Goal: Transaction & Acquisition: Purchase product/service

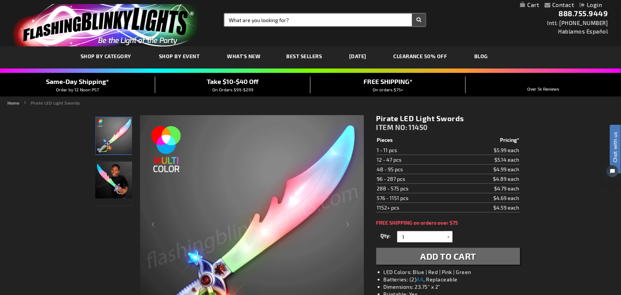
click at [265, 15] on input "Search" at bounding box center [325, 20] width 201 height 13
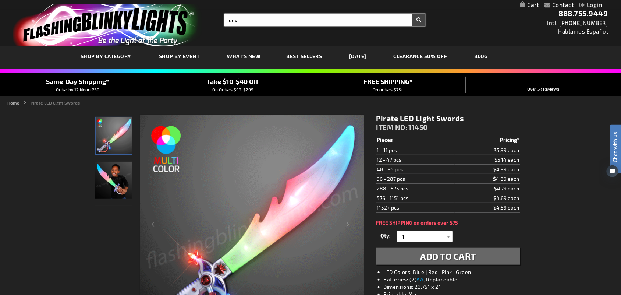
type input "devil"
click at [412, 14] on button "Search" at bounding box center [419, 20] width 14 height 13
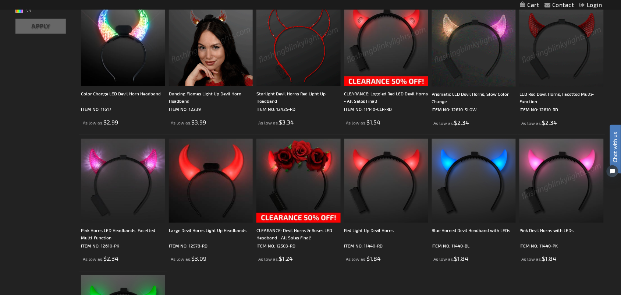
scroll to position [156, 0]
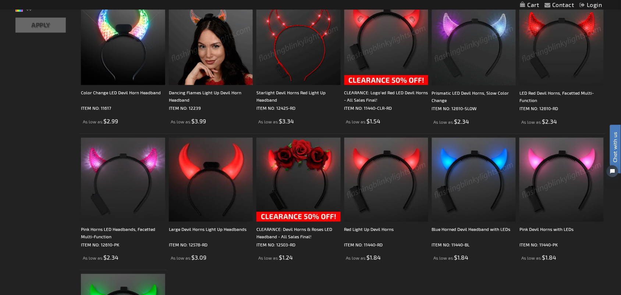
click at [385, 201] on img at bounding box center [387, 180] width 84 height 84
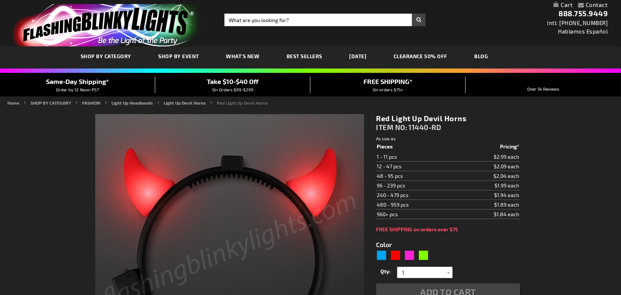
type input "5641"
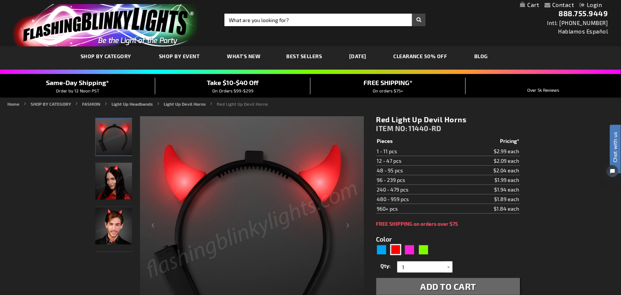
click at [494, 251] on form "Color 5641 Qty 1 2 3 4 5 6 7 8 9 10 11 1" at bounding box center [449, 261] width 144 height 68
click at [235, 20] on input "Search" at bounding box center [325, 20] width 201 height 13
type input "11270"
click at [412, 14] on button "Search" at bounding box center [419, 20] width 14 height 13
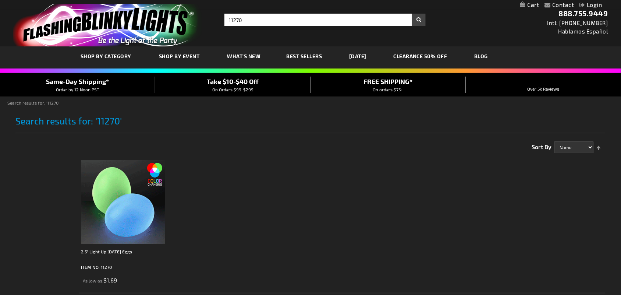
click at [142, 195] on img at bounding box center [123, 202] width 84 height 84
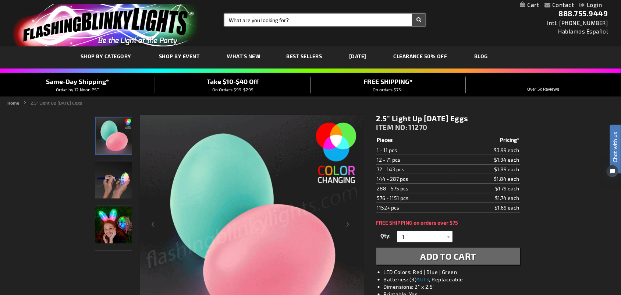
click at [297, 16] on input "Search" at bounding box center [325, 20] width 201 height 13
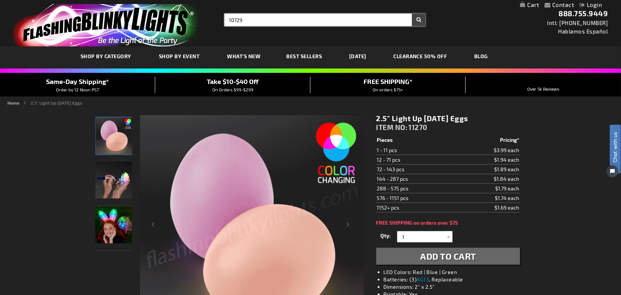
type input "10729"
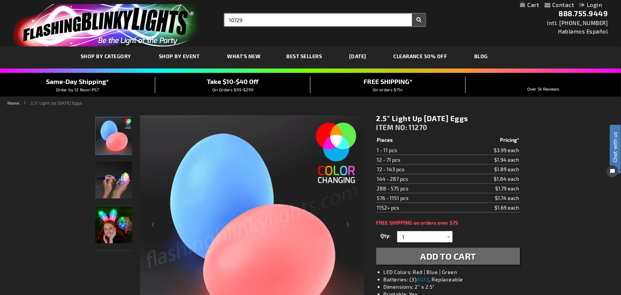
click at [412, 14] on button "Search" at bounding box center [419, 20] width 14 height 13
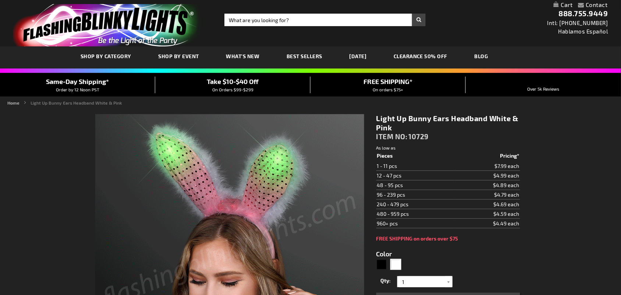
type input "5646"
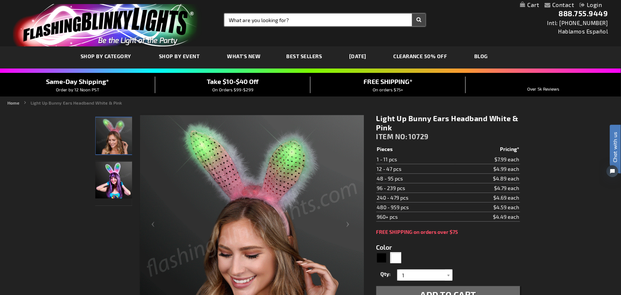
click at [236, 19] on input "Search" at bounding box center [325, 20] width 201 height 13
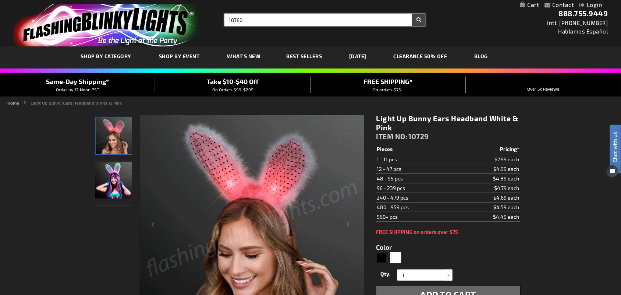
type input "10760"
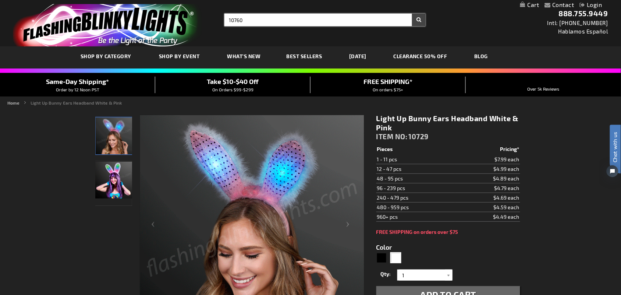
click at [412, 14] on button "Search" at bounding box center [419, 20] width 14 height 13
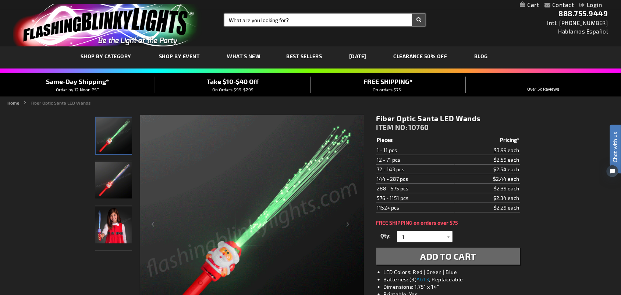
click at [241, 21] on input "Search" at bounding box center [325, 20] width 201 height 13
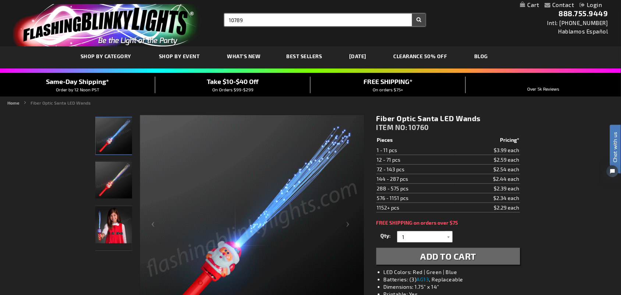
type input "10789"
click at [412, 14] on button "Search" at bounding box center [419, 20] width 14 height 13
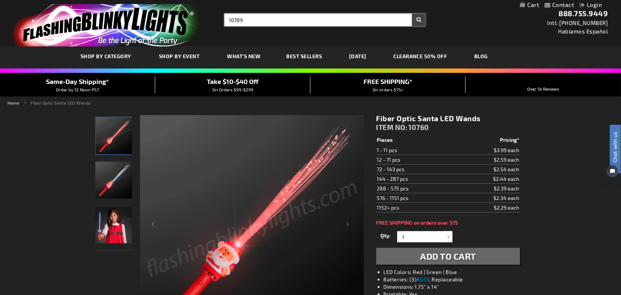
click at [412, 14] on button "Search" at bounding box center [419, 20] width 14 height 13
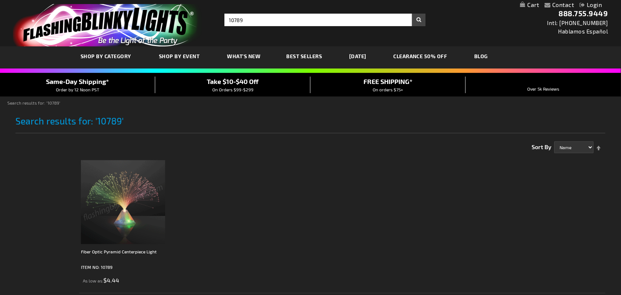
click at [142, 195] on img at bounding box center [123, 202] width 84 height 84
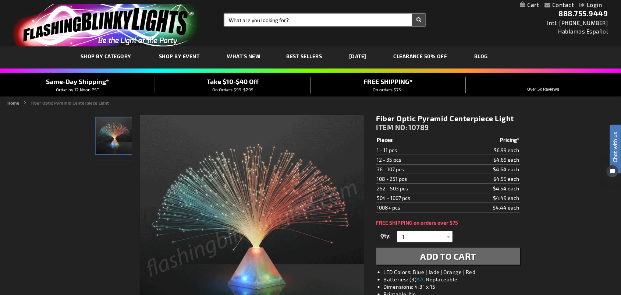
click at [227, 18] on input "Search" at bounding box center [325, 20] width 201 height 13
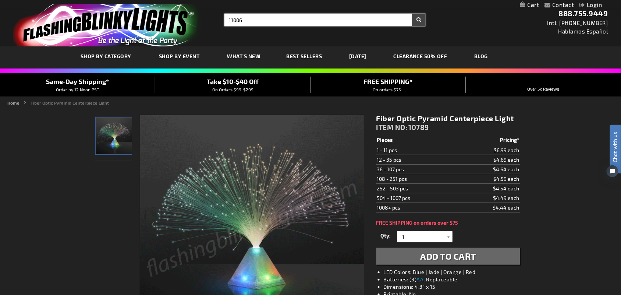
type input "11006"
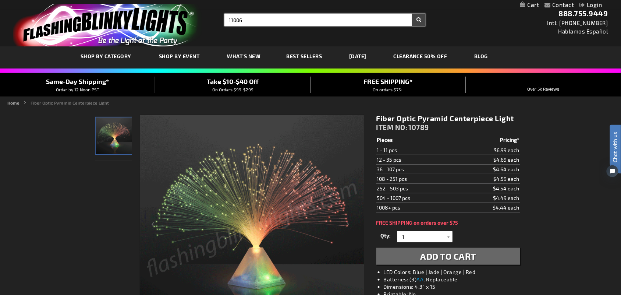
click at [412, 14] on button "Search" at bounding box center [419, 20] width 14 height 13
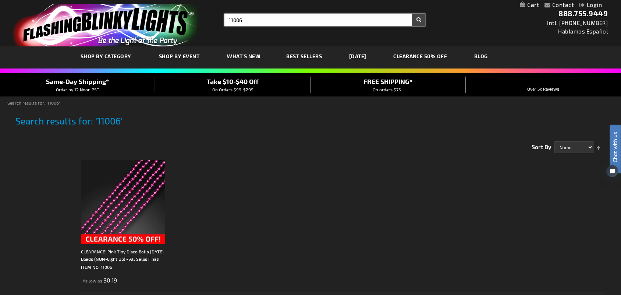
drag, startPoint x: 240, startPoint y: 20, endPoint x: 250, endPoint y: 20, distance: 10.7
click at [250, 20] on input "11006" at bounding box center [325, 20] width 201 height 13
type input "11008"
click at [412, 14] on button "Search" at bounding box center [419, 20] width 14 height 13
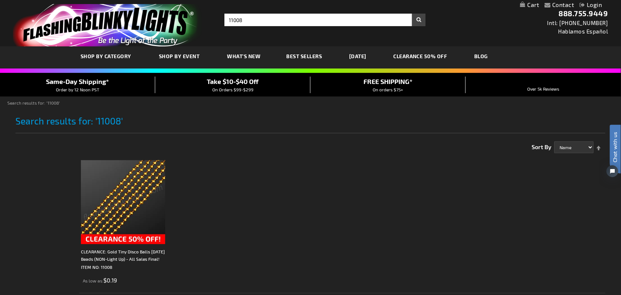
click at [113, 192] on img at bounding box center [123, 202] width 84 height 84
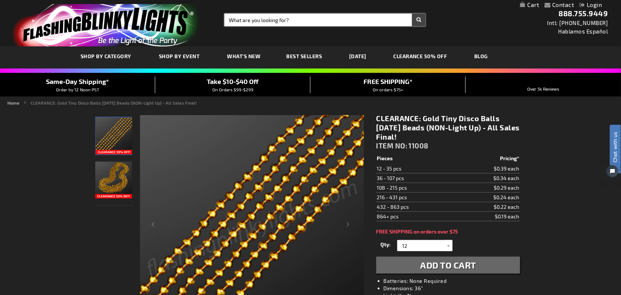
click at [241, 23] on input "Search" at bounding box center [325, 20] width 201 height 13
type input "12085"
click at [412, 14] on button "Search" at bounding box center [419, 20] width 14 height 13
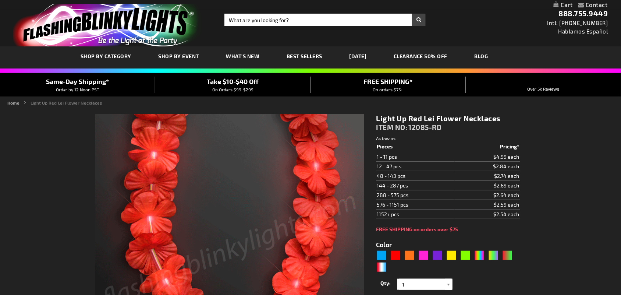
type input "5641"
